Goal: Task Accomplishment & Management: Manage account settings

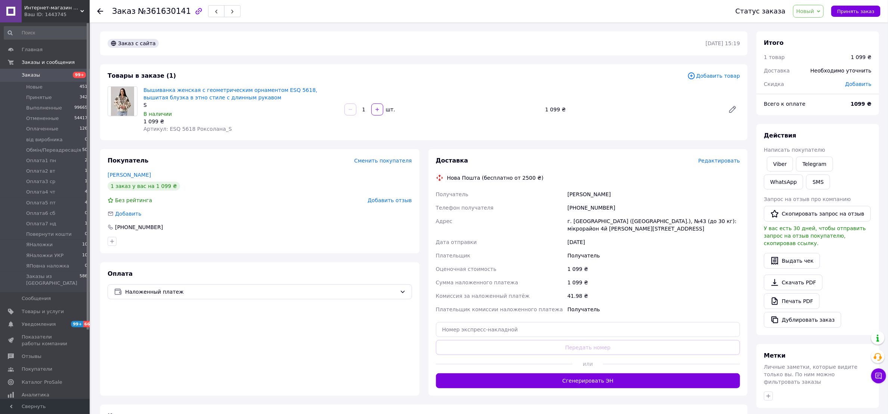
click at [471, 111] on div "1   шт." at bounding box center [442, 110] width 197 height 12
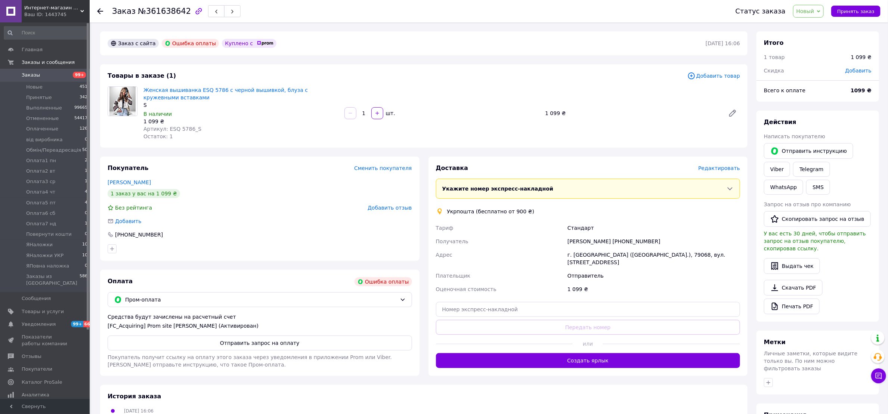
drag, startPoint x: 197, startPoint y: 88, endPoint x: 619, endPoint y: 242, distance: 449.2
click at [619, 242] on div "Маряна Саламін +380963867841" at bounding box center [654, 241] width 176 height 13
click at [621, 240] on div "Маряна Саламін +380963867841" at bounding box center [654, 241] width 176 height 13
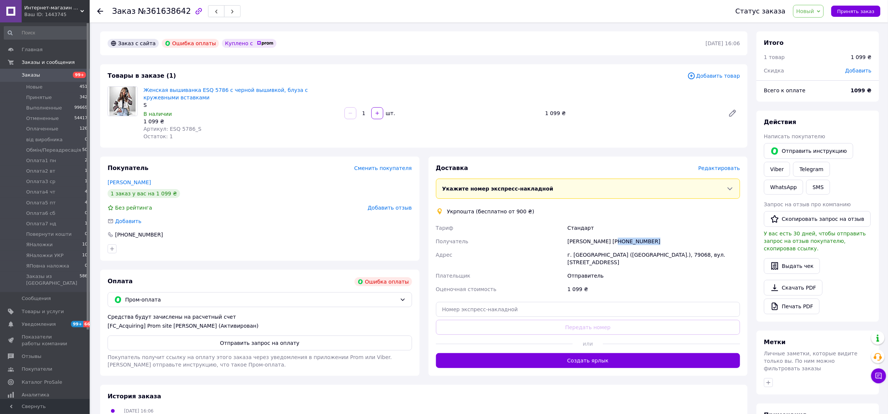
click at [621, 240] on div "Маряна Саламін +380963867841" at bounding box center [654, 241] width 176 height 13
copy div "380963867841"
click at [526, 108] on div "1   шт." at bounding box center [442, 113] width 197 height 12
click at [481, 88] on div "Женская вышиванка ESQ 5786 с черной вышивкой, блуза с кружевными вставками S В …" at bounding box center [442, 113] width 603 height 57
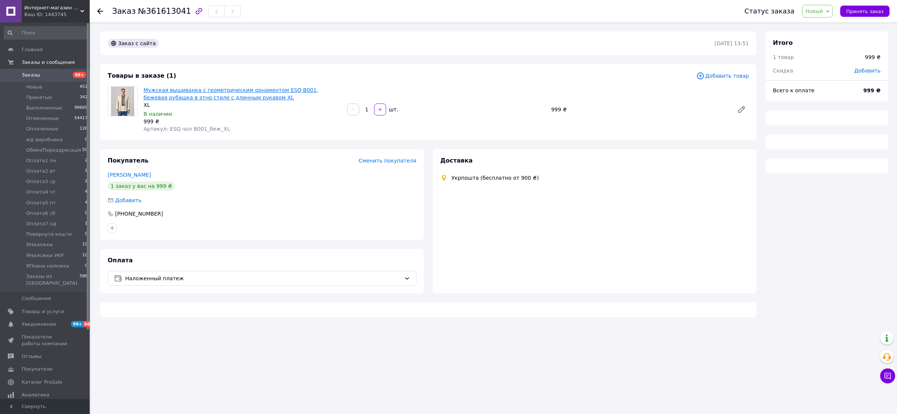
drag, startPoint x: 213, startPoint y: 93, endPoint x: 222, endPoint y: 100, distance: 11.2
